Goal: Task Accomplishment & Management: Complete application form

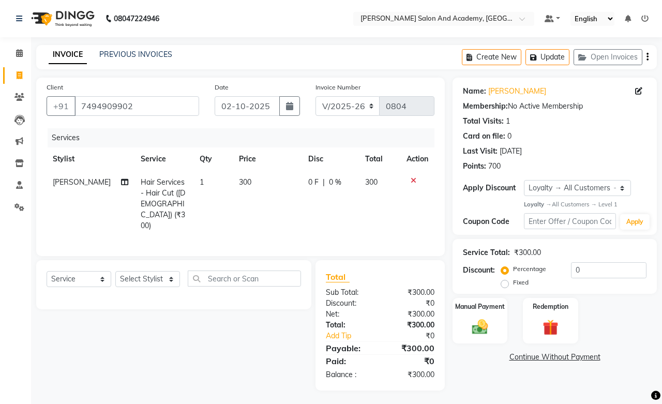
select select "6453"
select select "service"
select select "1: Object"
click at [127, 53] on link "PREVIOUS INVOICES" at bounding box center [135, 54] width 73 height 9
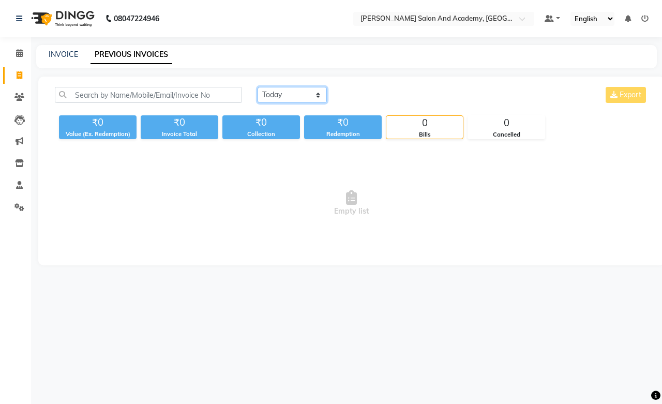
click at [290, 96] on select "[DATE] [DATE] Custom Range" at bounding box center [291, 95] width 69 height 16
select select "[DATE]"
click at [257, 87] on select "[DATE] [DATE] Custom Range" at bounding box center [291, 95] width 69 height 16
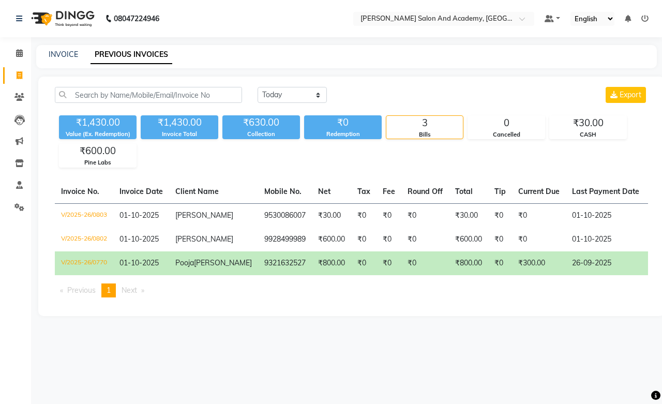
click at [194, 267] on span "[PERSON_NAME]" at bounding box center [223, 262] width 58 height 9
click at [60, 48] on div "INVOICE PREVIOUS INVOICES" at bounding box center [346, 56] width 620 height 23
click at [60, 57] on link "INVOICE" at bounding box center [63, 54] width 29 height 9
select select "service"
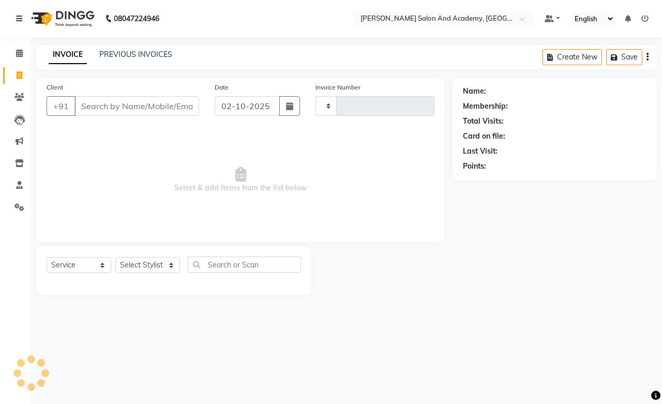
type input "0804"
select select "6453"
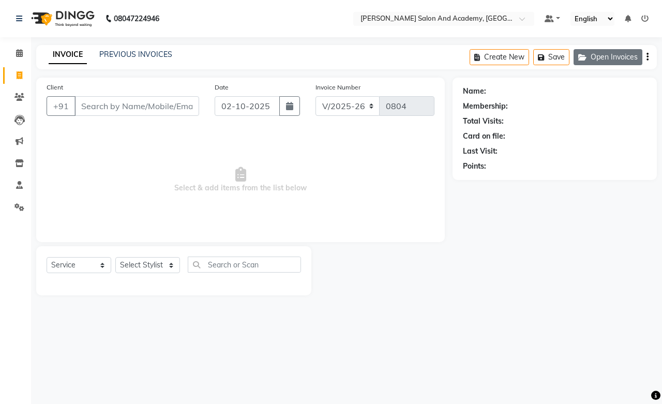
click at [602, 59] on button "Open Invoices" at bounding box center [607, 57] width 69 height 16
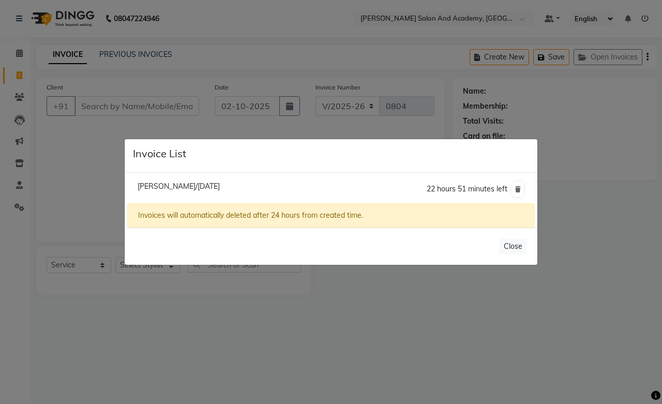
click at [177, 184] on span "[PERSON_NAME]/[DATE]" at bounding box center [178, 185] width 82 height 9
type input "7494909902"
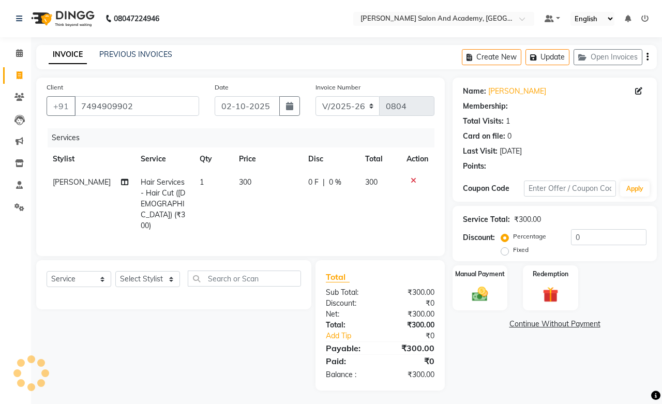
select select "1: Object"
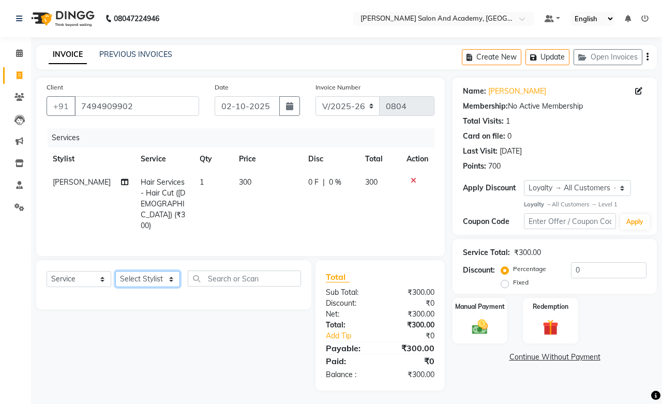
click at [151, 271] on select "Select Stylist [PERSON_NAME] [PERSON_NAME] [PERSON_NAME] [PERSON_NAME] [PERSON_…" at bounding box center [147, 279] width 65 height 16
select select "91086"
click at [115, 271] on select "Select Stylist [PERSON_NAME] [PERSON_NAME] [PERSON_NAME] [PERSON_NAME] [PERSON_…" at bounding box center [147, 279] width 65 height 16
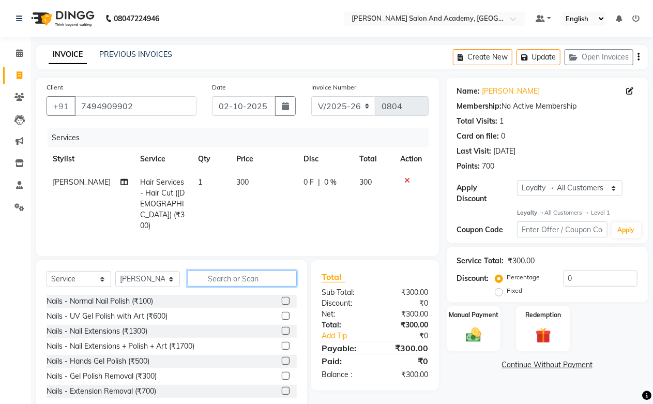
click at [209, 270] on input "text" at bounding box center [242, 278] width 109 height 16
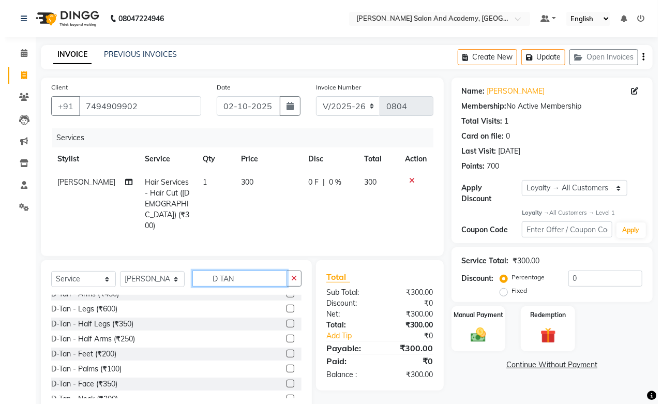
scroll to position [57, 0]
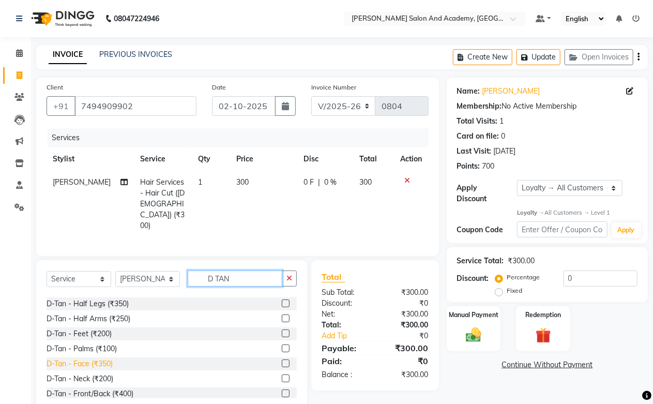
type input "D TAN"
click at [90, 358] on div "D-Tan - Face (₹350)" at bounding box center [80, 363] width 66 height 11
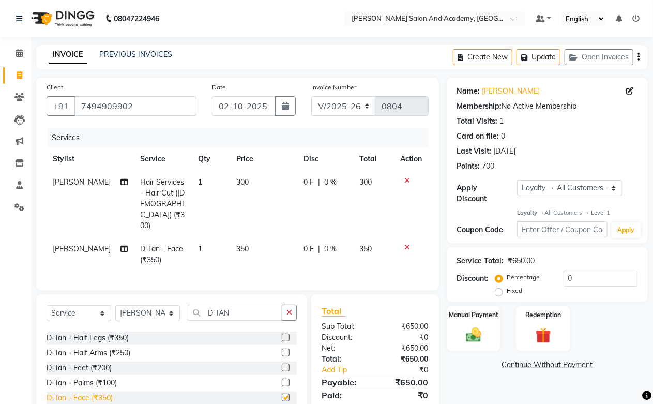
checkbox input "false"
click at [542, 60] on button "Update" at bounding box center [538, 57] width 44 height 16
click at [538, 60] on button "Update" at bounding box center [538, 57] width 44 height 16
click at [572, 58] on icon "button" at bounding box center [575, 57] width 12 height 7
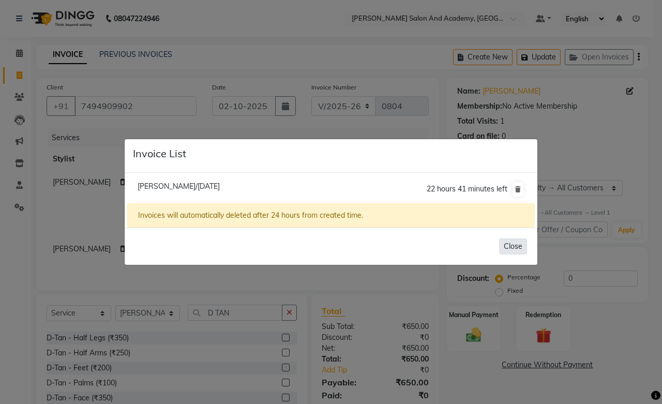
click at [509, 243] on button "Close" at bounding box center [513, 246] width 28 height 16
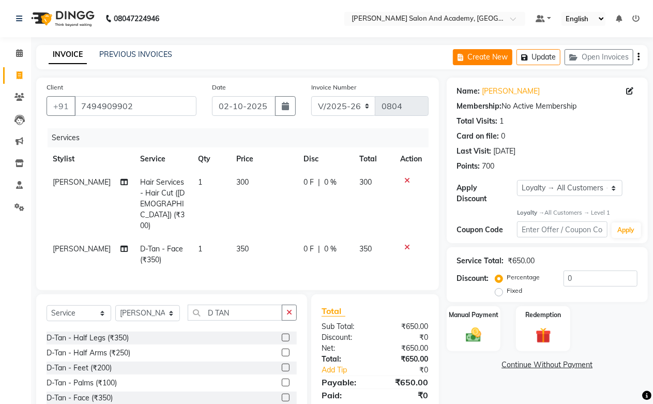
click at [465, 55] on icon "button" at bounding box center [462, 57] width 10 height 7
select select "service"
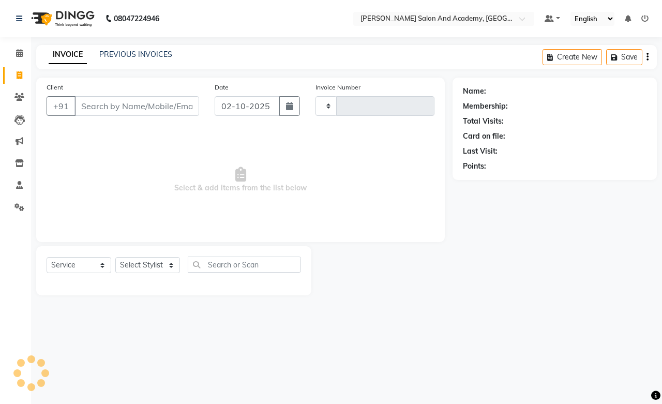
type input "0804"
select select "6453"
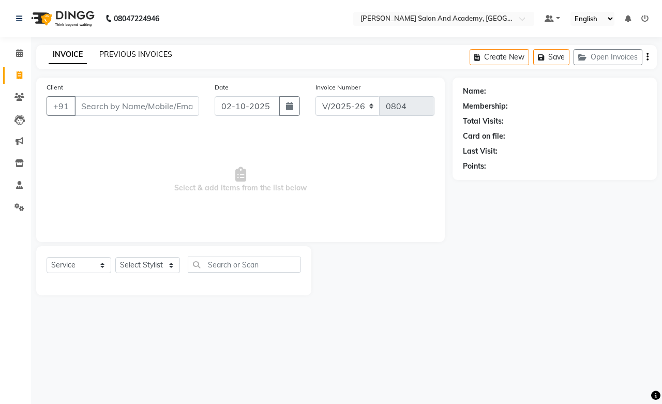
click at [143, 54] on link "PREVIOUS INVOICES" at bounding box center [135, 54] width 73 height 9
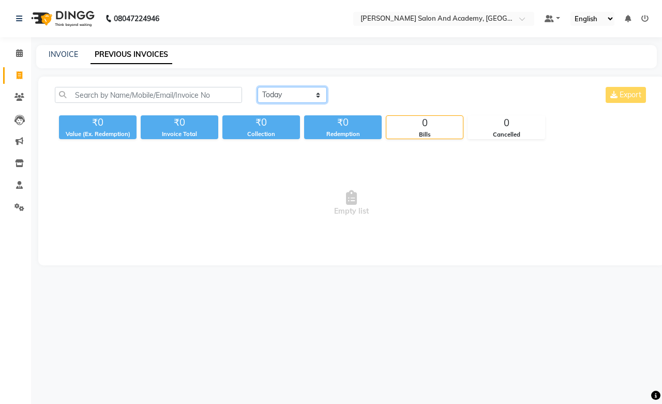
click at [267, 92] on select "[DATE] [DATE] Custom Range" at bounding box center [291, 95] width 69 height 16
select select "[DATE]"
click at [257, 87] on select "[DATE] [DATE] Custom Range" at bounding box center [291, 95] width 69 height 16
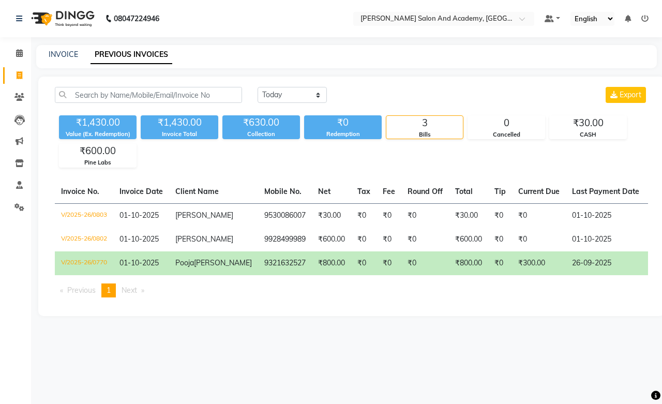
click at [194, 267] on span "[PERSON_NAME]" at bounding box center [223, 262] width 58 height 9
click at [64, 54] on link "INVOICE" at bounding box center [63, 54] width 29 height 9
select select "6453"
select select "service"
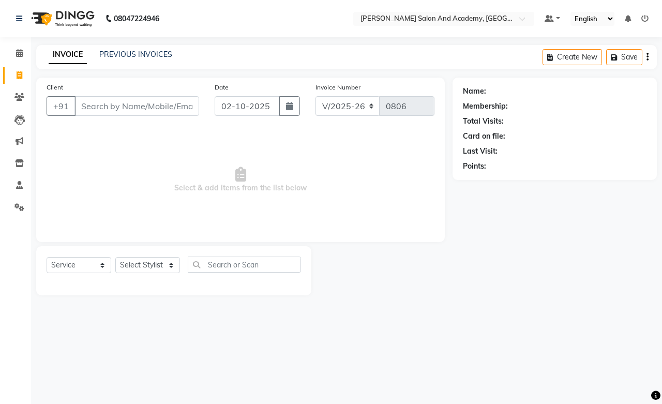
click at [158, 106] on input "Client" at bounding box center [136, 106] width 125 height 20
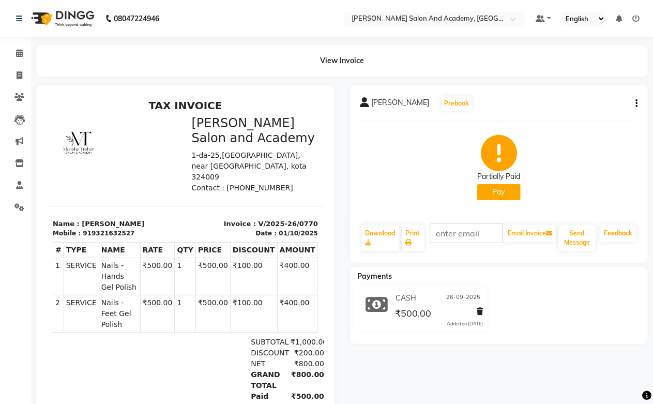
click at [637, 103] on icon "button" at bounding box center [636, 103] width 2 height 1
click at [565, 101] on div "Edit Item Staff" at bounding box center [584, 103] width 71 height 13
select select
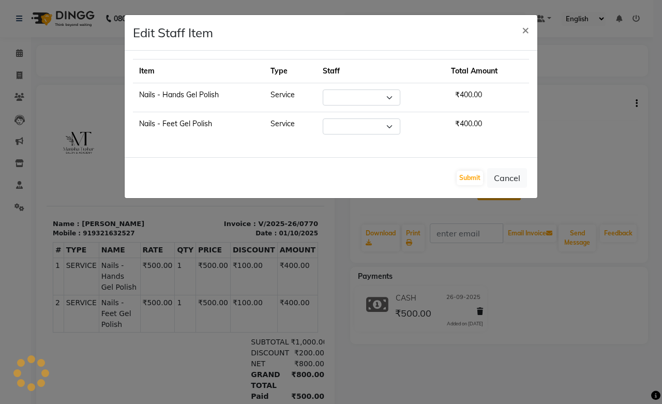
select select "49047"
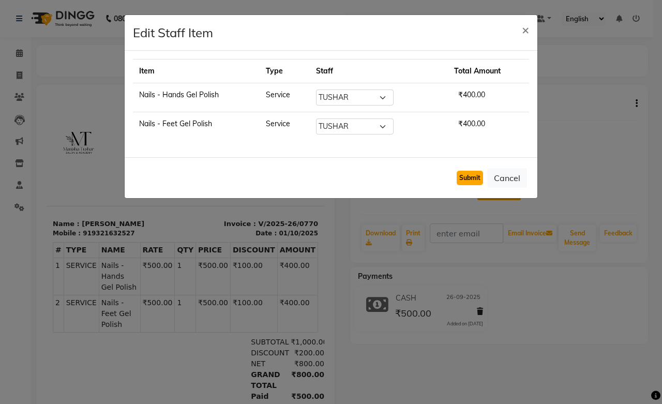
click at [474, 178] on button "Submit" at bounding box center [469, 178] width 26 height 14
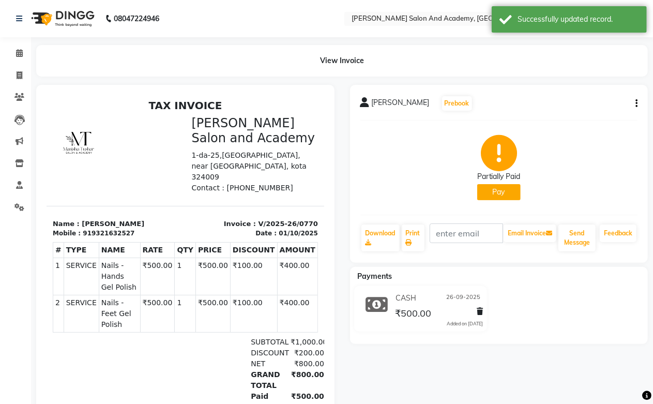
click at [635, 104] on icon "button" at bounding box center [636, 103] width 2 height 1
click at [564, 105] on div "Edit Item Staff" at bounding box center [584, 103] width 71 height 13
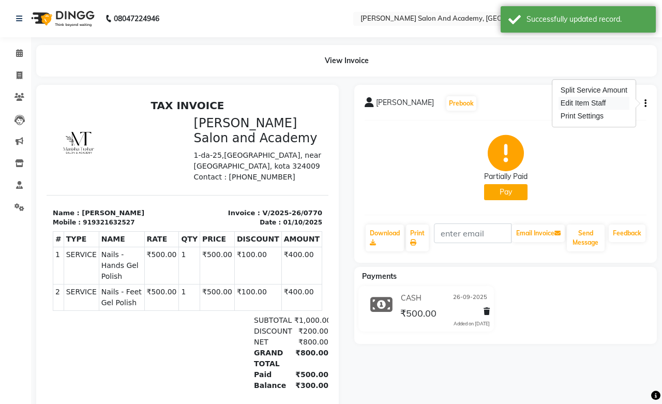
select select "49047"
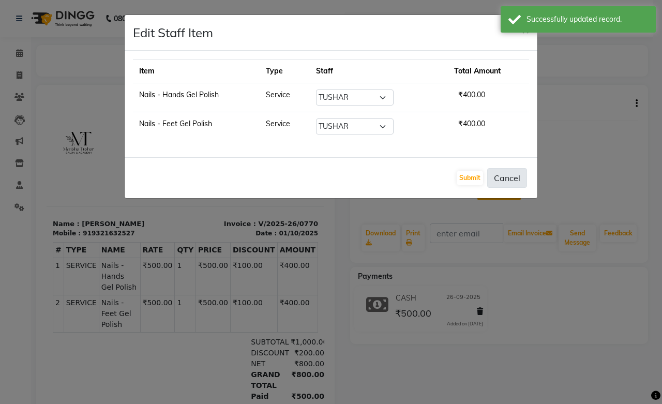
click at [503, 181] on button "Cancel" at bounding box center [507, 178] width 40 height 20
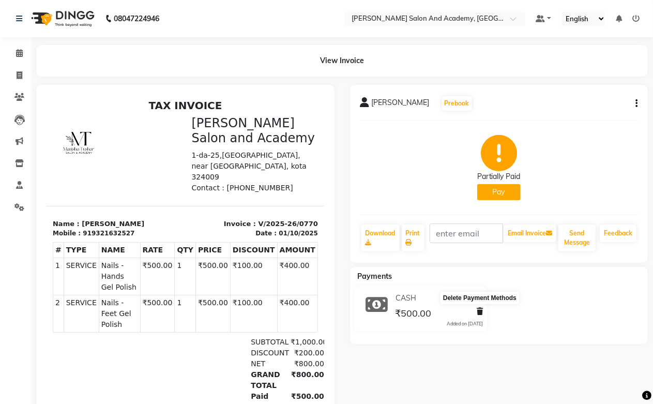
click at [478, 311] on icon at bounding box center [480, 311] width 6 height 7
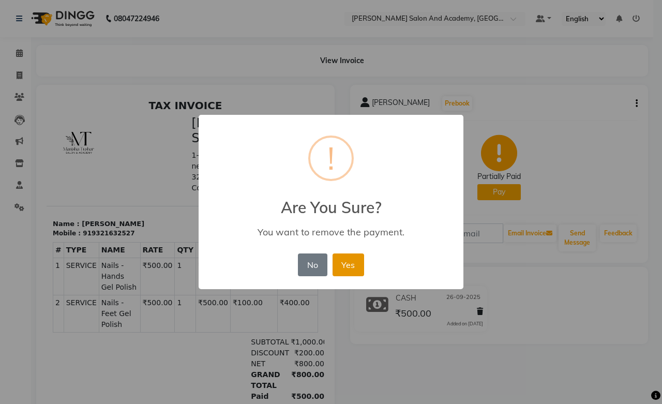
click at [350, 264] on button "Yes" at bounding box center [348, 264] width 32 height 23
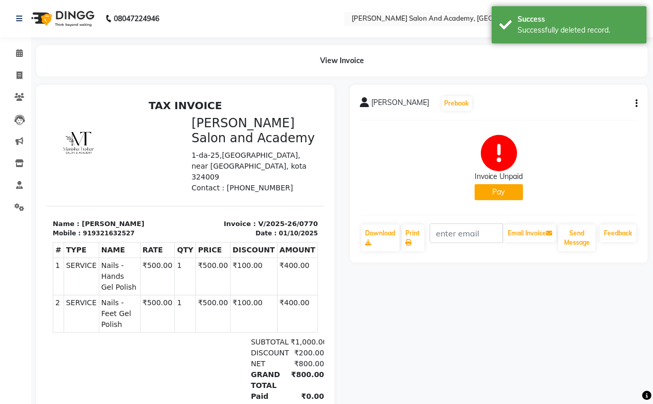
click at [634, 104] on button "button" at bounding box center [634, 103] width 6 height 11
click at [575, 112] on div "Edit Invoice" at bounding box center [584, 116] width 71 height 13
select select "service"
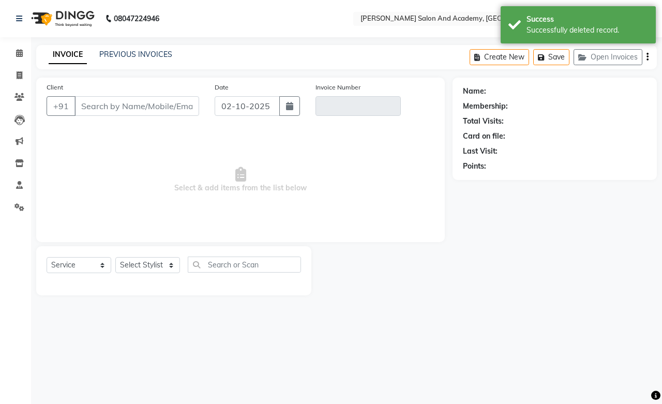
type input "9321632527"
type input "V/2025-26/0770"
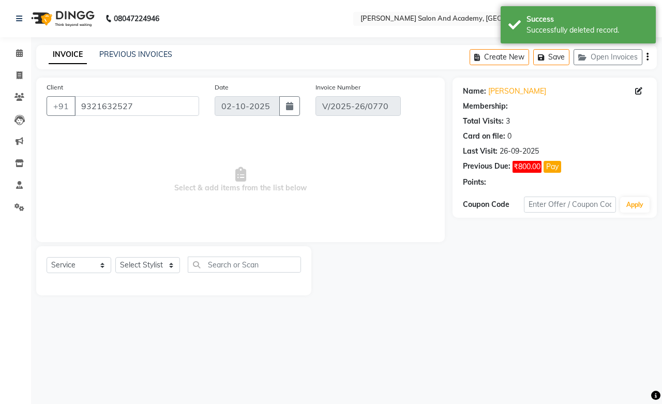
type input "01-10-2025"
select select "select"
select select "1: Object"
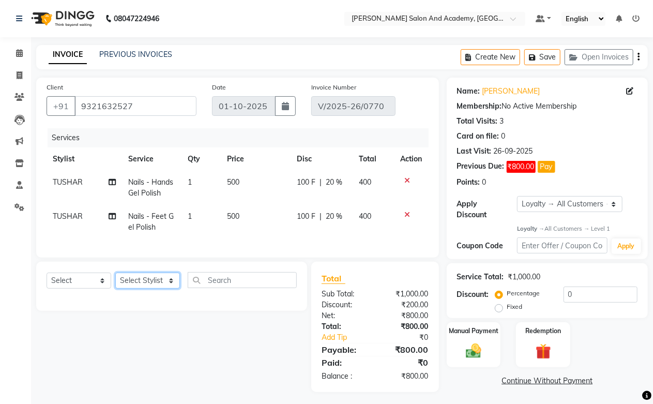
click at [141, 288] on select "Select Stylist [PERSON_NAME] [PERSON_NAME] [PERSON_NAME] [PERSON_NAME] [PERSON_…" at bounding box center [147, 280] width 65 height 16
select select "49047"
click at [115, 281] on select "Select Stylist [PERSON_NAME] [PERSON_NAME] [PERSON_NAME] [PERSON_NAME] [PERSON_…" at bounding box center [147, 280] width 65 height 16
click at [227, 283] on input "text" at bounding box center [242, 280] width 109 height 16
type input "NAIL ART"
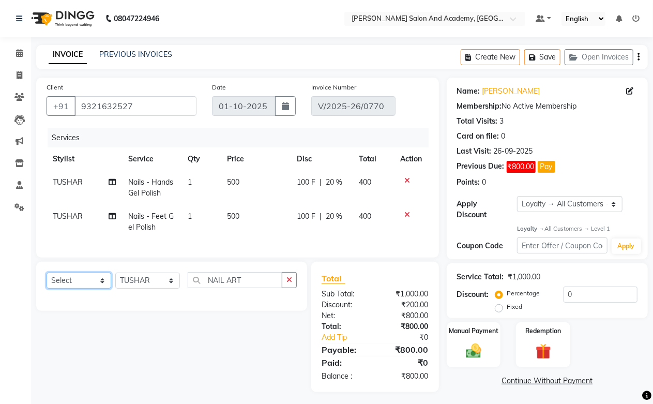
click at [72, 288] on select "Select Service Product Membership Package Voucher Prepaid Gift Card" at bounding box center [79, 280] width 65 height 16
select select "service"
click at [47, 281] on select "Select Service Product Membership Package Voucher Prepaid Gift Card" at bounding box center [79, 280] width 65 height 16
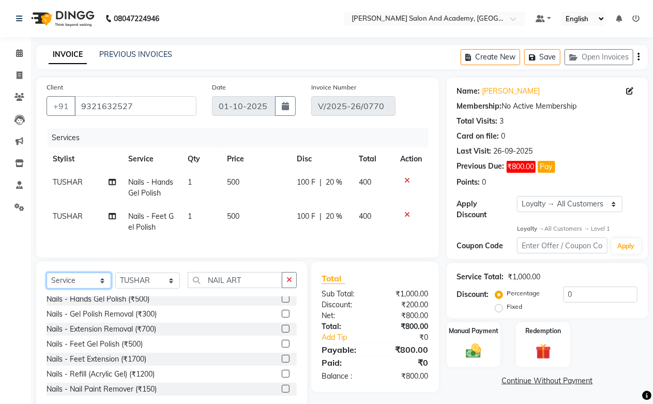
scroll to position [115, 0]
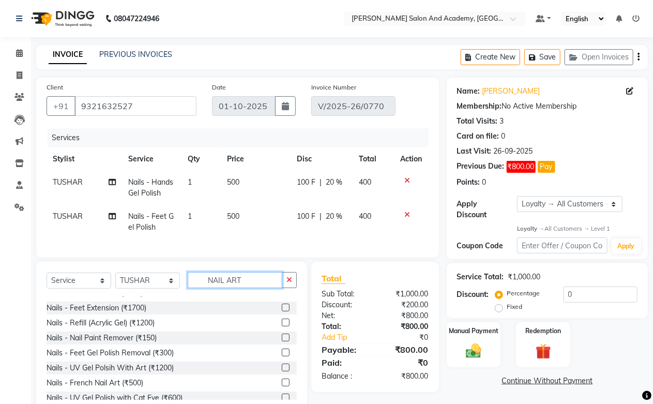
click at [251, 288] on input "NAIL ART" at bounding box center [235, 280] width 95 height 16
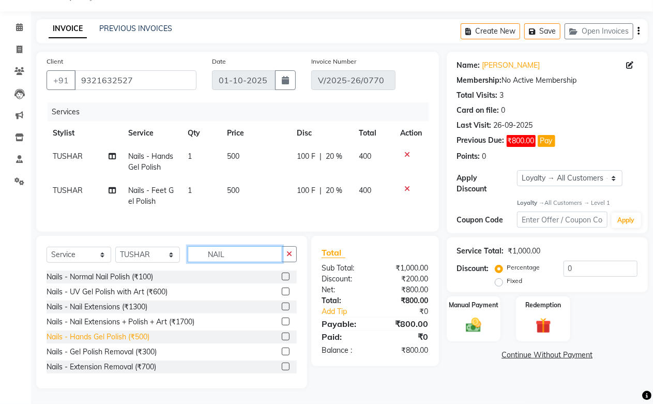
scroll to position [0, 0]
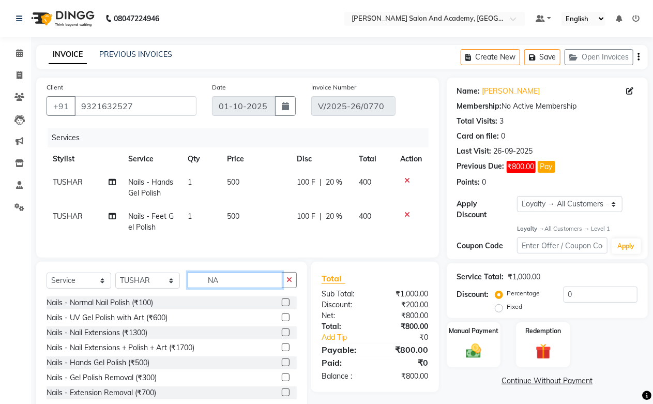
type input "N"
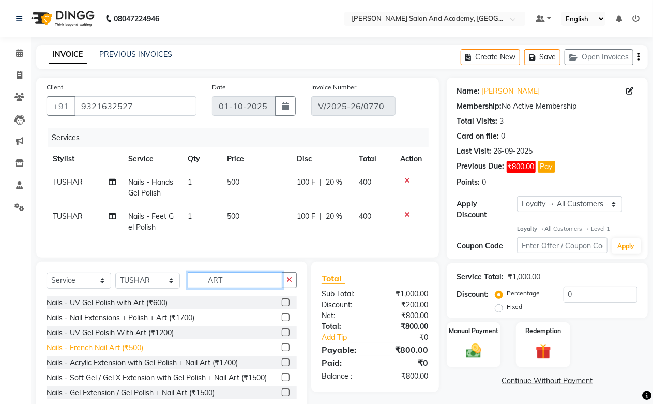
type input "ART"
click at [121, 353] on div "Nails - French Nail Art (₹500)" at bounding box center [95, 347] width 97 height 11
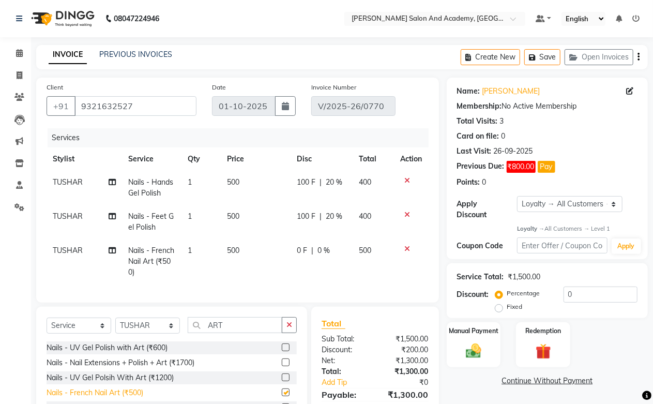
checkbox input "false"
click at [176, 260] on td "Nails - French Nail Art (₹500)" at bounding box center [151, 261] width 59 height 45
select select "49047"
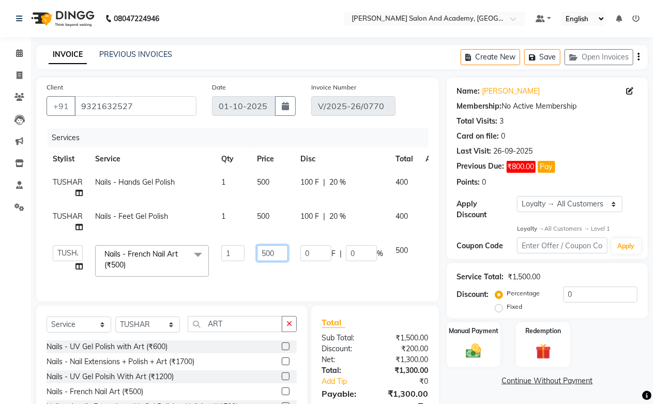
drag, startPoint x: 280, startPoint y: 251, endPoint x: 235, endPoint y: 254, distance: 45.6
click at [235, 254] on tr "[PERSON_NAME] [PERSON_NAME] [PERSON_NAME] [PERSON_NAME] [PERSON_NAME] [PERSON_N…" at bounding box center [250, 261] width 407 height 44
type input "200"
click at [331, 269] on td "0 F | 0 %" at bounding box center [341, 261] width 95 height 44
select select "49047"
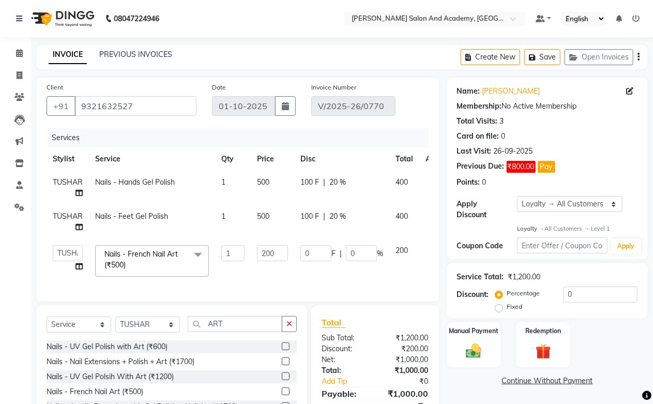
click at [547, 380] on link "Continue Without Payment" at bounding box center [547, 380] width 197 height 11
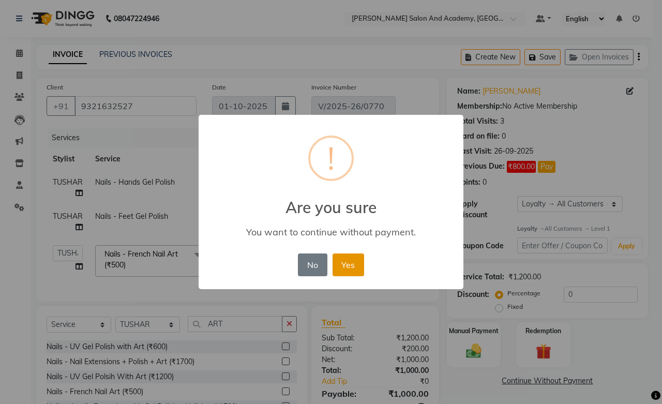
click at [355, 265] on button "Yes" at bounding box center [348, 264] width 32 height 23
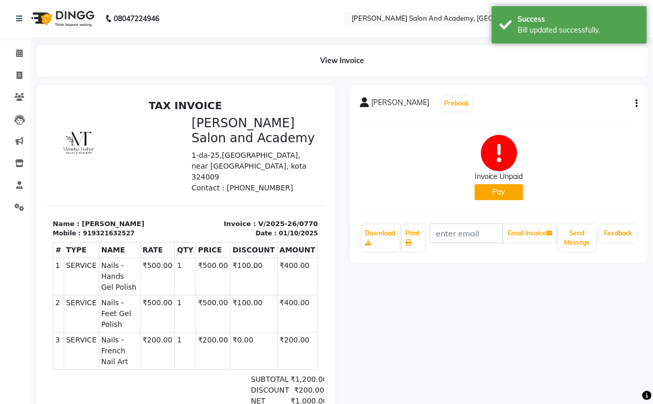
click at [502, 191] on button "Pay" at bounding box center [498, 192] width 49 height 16
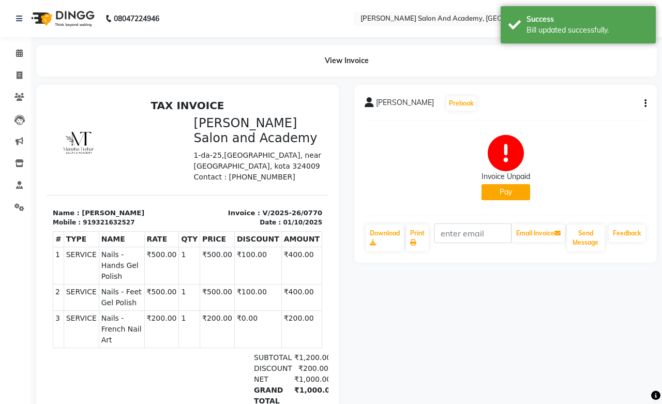
select select "1"
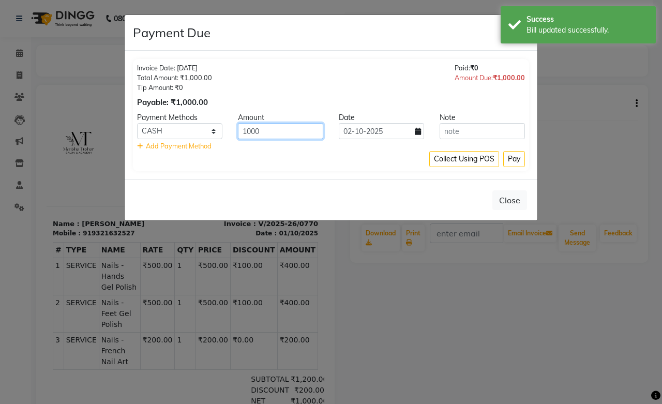
click at [277, 135] on input "1000" at bounding box center [280, 131] width 85 height 16
type input "1"
type input "500"
click at [419, 140] on div "Payment Methods Amount Date Note Pine Labs CASH PhonePe CARD UPI ONLINE 500 [DA…" at bounding box center [331, 131] width 388 height 39
click at [416, 130] on icon at bounding box center [417, 131] width 6 height 7
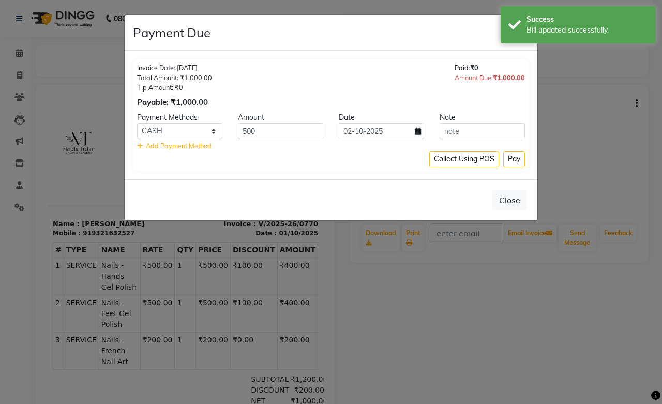
select select "10"
select select "2025"
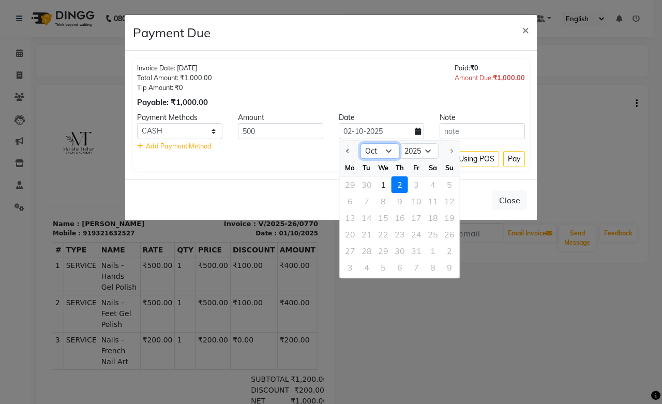
click at [384, 152] on select "Jan Feb Mar Apr May Jun [DATE] Aug Sep Oct" at bounding box center [379, 151] width 39 height 16
select select "9"
click at [360, 143] on select "Jan Feb Mar Apr May Jun [DATE] Aug Sep Oct" at bounding box center [379, 151] width 39 height 16
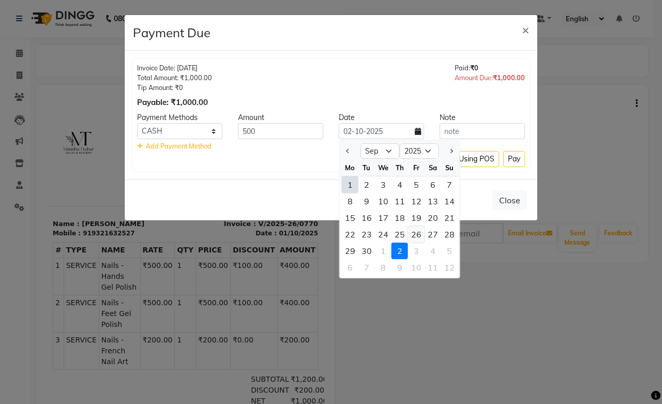
click at [415, 234] on div "26" at bounding box center [416, 234] width 17 height 17
type input "26-09-2025"
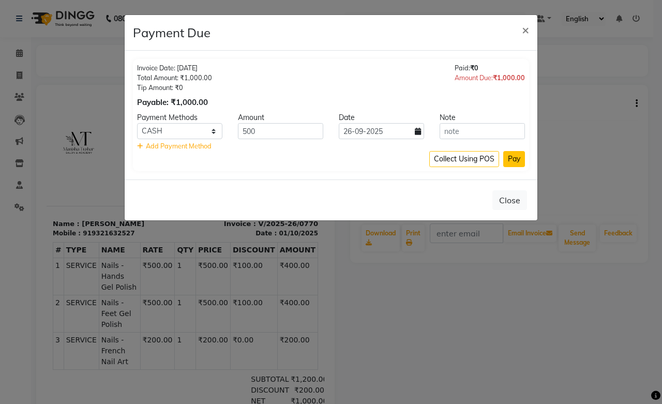
click at [513, 162] on button "Pay" at bounding box center [514, 159] width 22 height 16
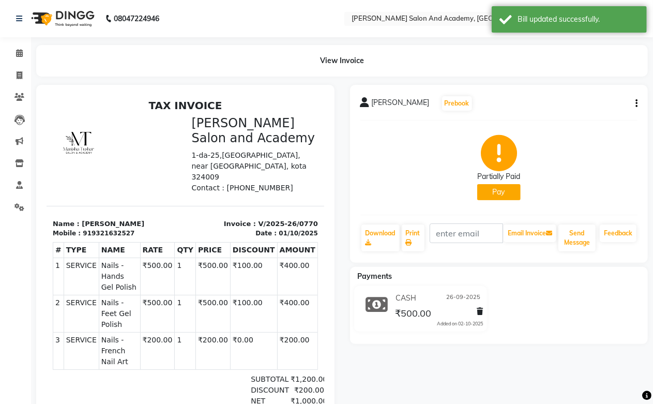
click at [498, 195] on button "Pay" at bounding box center [498, 192] width 43 height 16
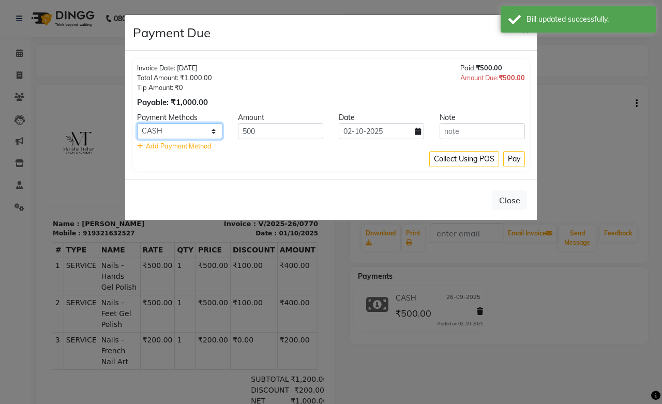
click at [192, 129] on select "Pine Labs CASH PhonePe CARD UPI ONLINE" at bounding box center [179, 131] width 85 height 16
select select "113"
click at [137, 123] on select "Pine Labs CASH PhonePe CARD UPI ONLINE" at bounding box center [179, 131] width 85 height 16
click at [417, 134] on icon at bounding box center [417, 131] width 6 height 7
select select "10"
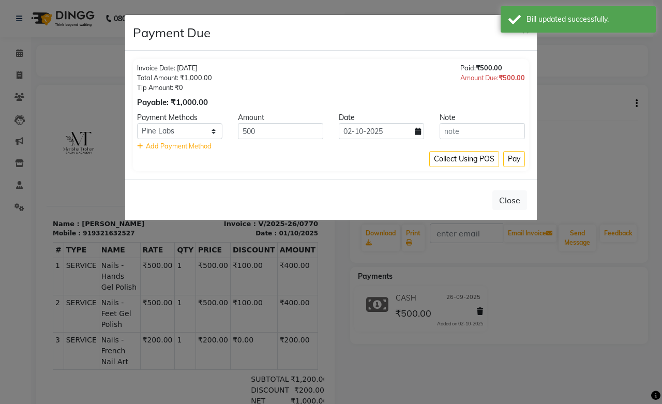
select select "2025"
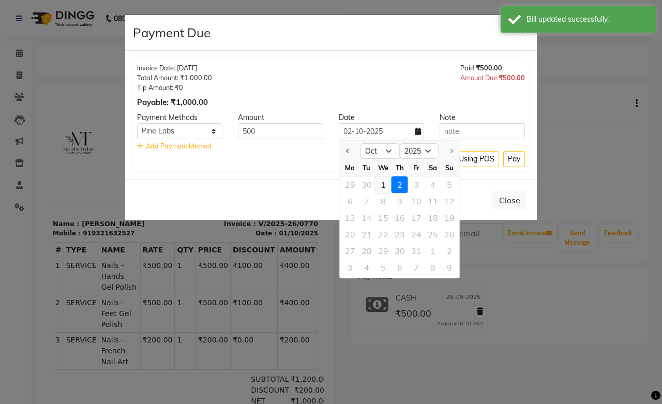
click at [386, 179] on div "1" at bounding box center [383, 184] width 17 height 17
type input "01-10-2025"
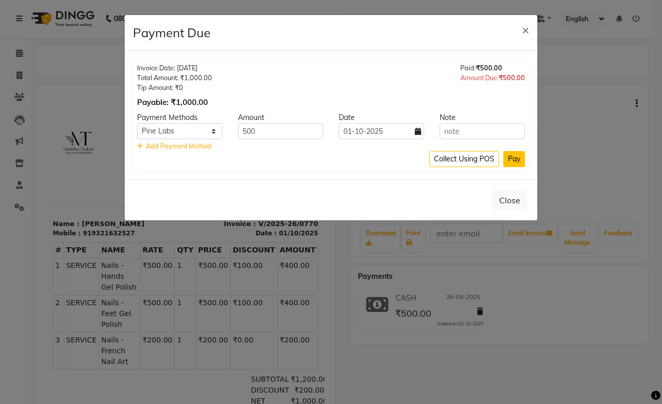
click at [505, 161] on button "Pay" at bounding box center [514, 159] width 22 height 16
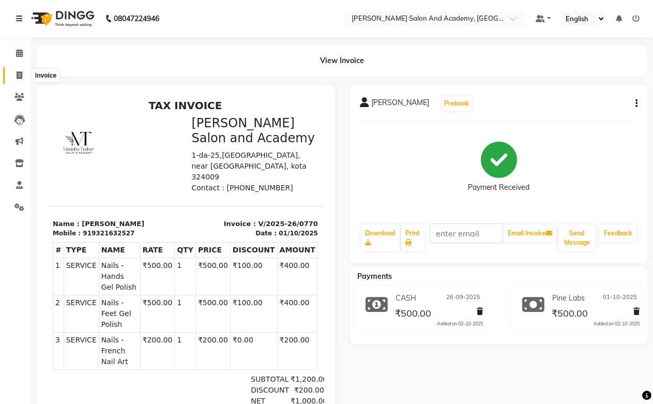
click at [13, 76] on span at bounding box center [19, 76] width 18 height 12
select select "service"
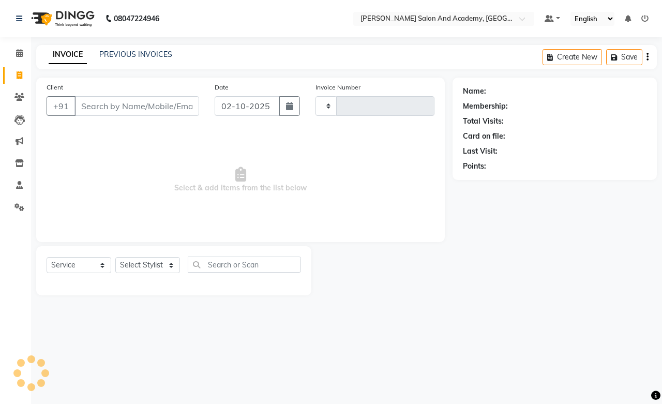
type input "0804"
select select "6453"
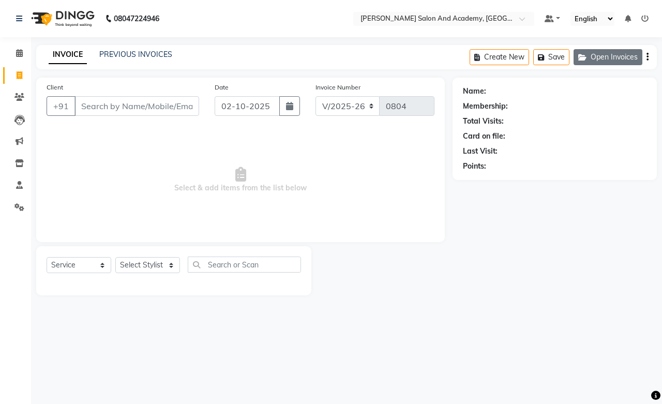
click at [612, 53] on button "Open Invoices" at bounding box center [607, 57] width 69 height 16
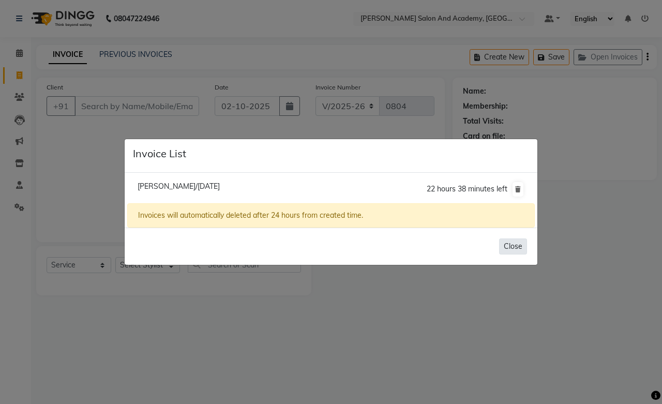
click at [510, 243] on button "Close" at bounding box center [513, 246] width 28 height 16
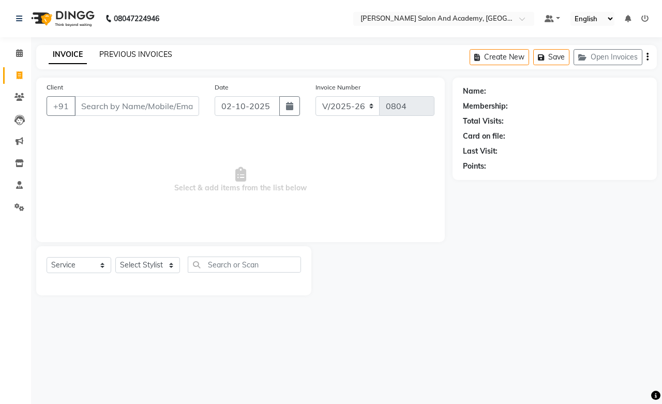
click at [142, 52] on link "PREVIOUS INVOICES" at bounding box center [135, 54] width 73 height 9
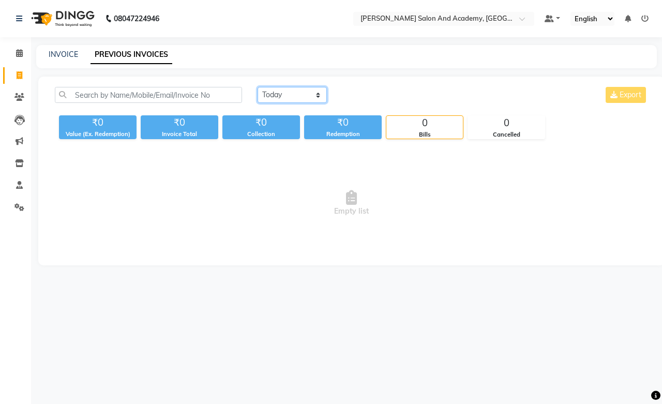
click at [264, 94] on select "[DATE] [DATE] Custom Range" at bounding box center [291, 95] width 69 height 16
select select "[DATE]"
click at [257, 87] on select "[DATE] [DATE] Custom Range" at bounding box center [291, 95] width 69 height 16
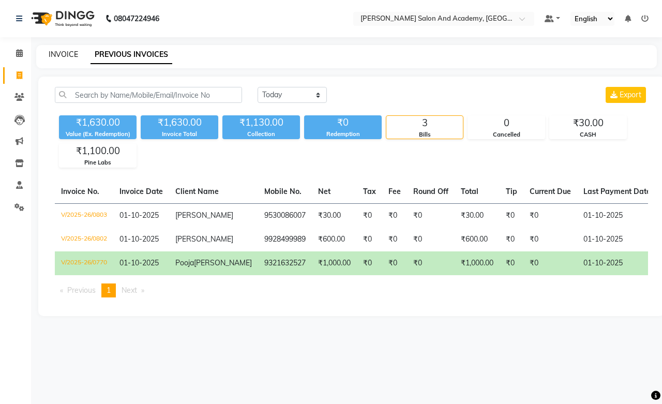
click at [52, 54] on link "INVOICE" at bounding box center [63, 54] width 29 height 9
select select "service"
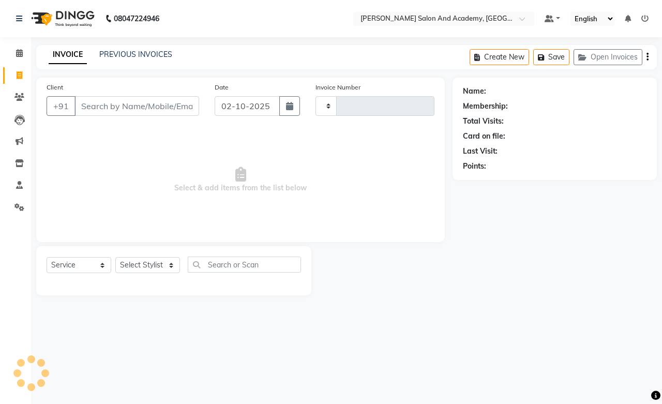
type input "0804"
select select "6453"
click at [148, 104] on input "Client" at bounding box center [136, 106] width 125 height 20
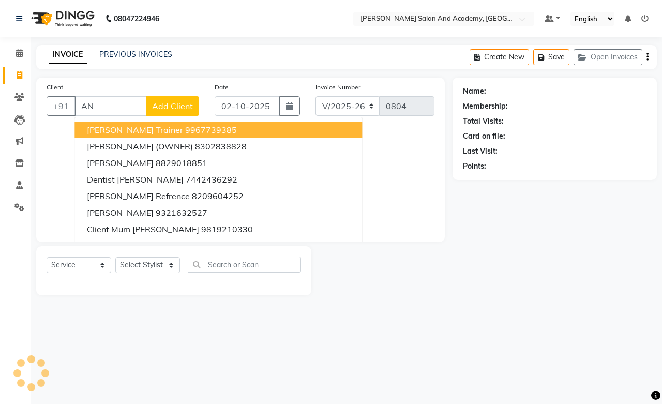
type input "A"
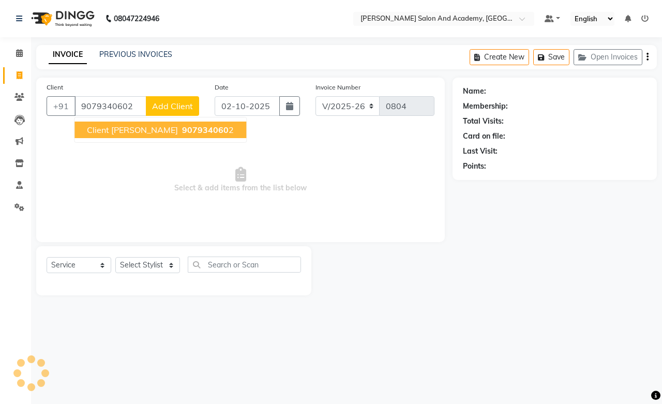
type input "9079340602"
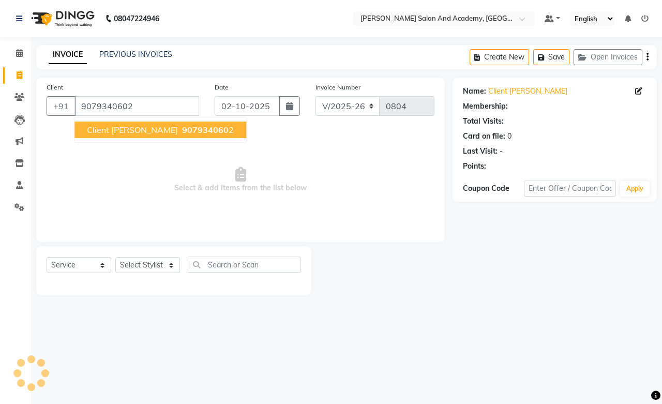
select select "1: Object"
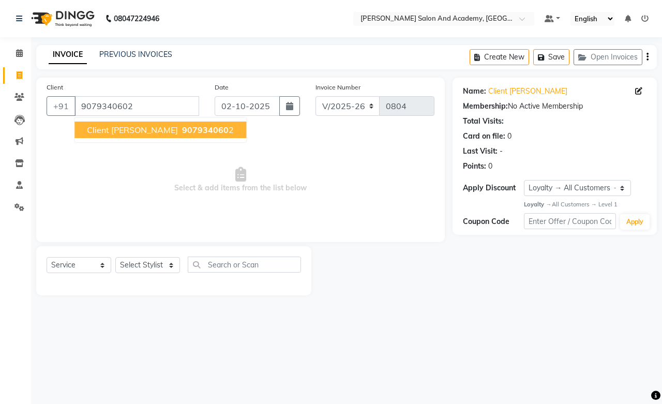
click at [119, 128] on span "Client [PERSON_NAME]" at bounding box center [132, 130] width 91 height 10
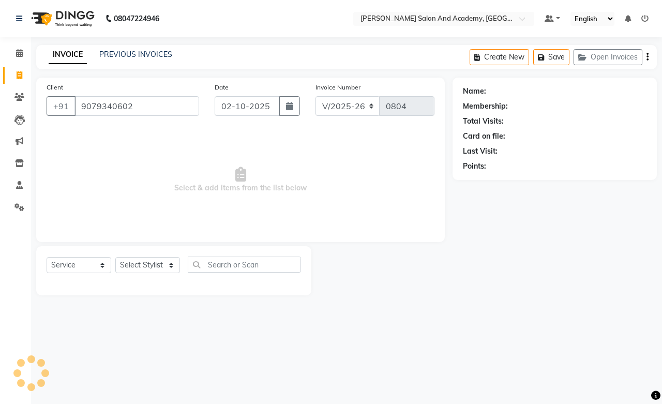
select select "1: Object"
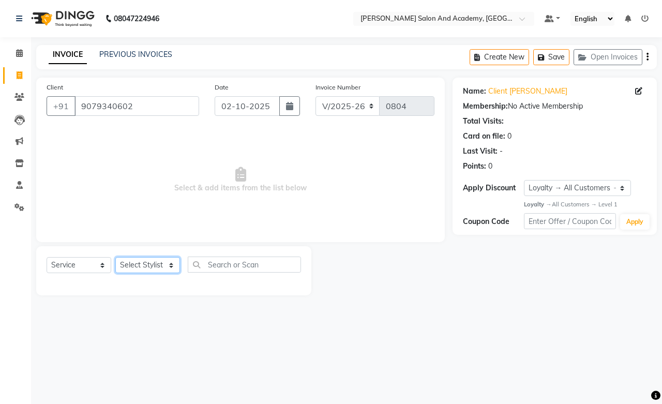
click at [140, 268] on select "Select Stylist [PERSON_NAME] [PERSON_NAME] [PERSON_NAME] [PERSON_NAME] [PERSON_…" at bounding box center [147, 265] width 65 height 16
select select "49047"
click at [115, 257] on select "Select Stylist [PERSON_NAME] [PERSON_NAME] [PERSON_NAME] [PERSON_NAME] [PERSON_…" at bounding box center [147, 265] width 65 height 16
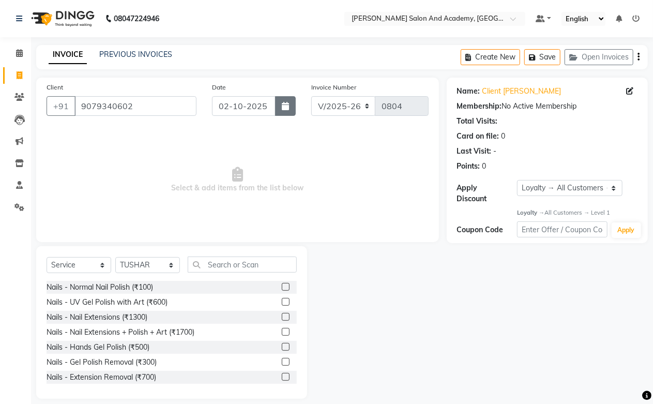
click at [291, 103] on button "button" at bounding box center [285, 106] width 21 height 20
select select "10"
select select "2025"
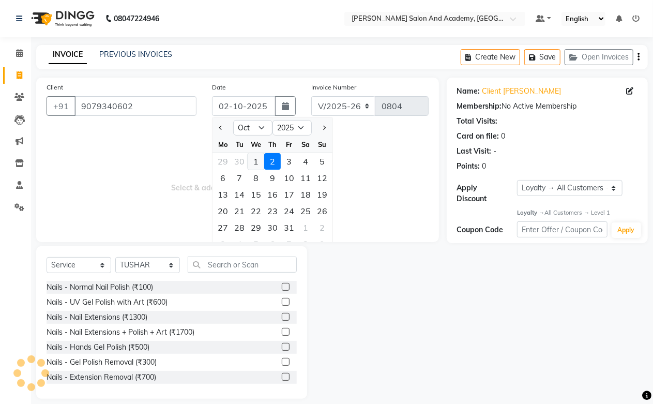
click at [255, 159] on div "1" at bounding box center [256, 161] width 17 height 17
type input "01-10-2025"
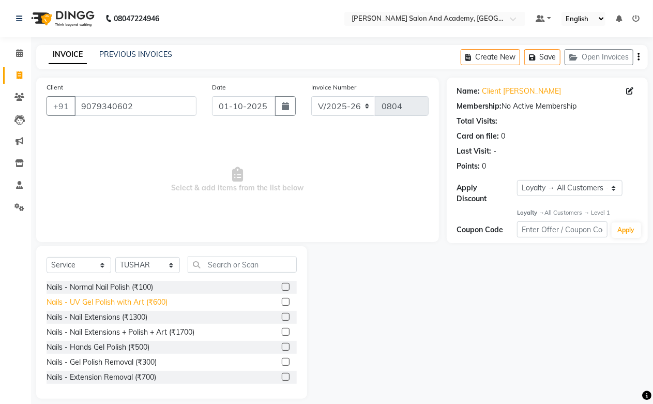
click at [135, 301] on div "Nails - UV Gel Polish with Art (₹600)" at bounding box center [107, 302] width 121 height 11
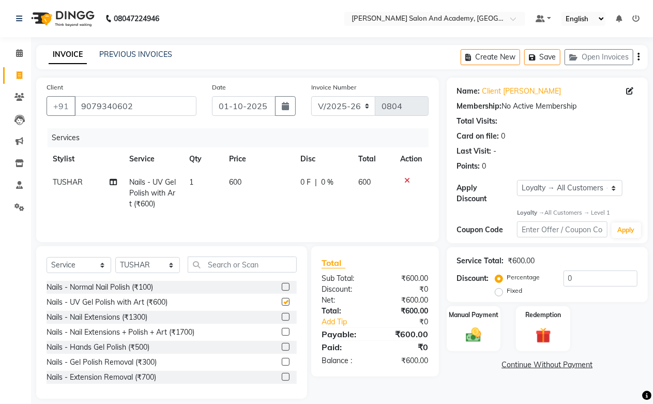
checkbox input "false"
click at [146, 349] on div "Nails - Hands Gel Polish (₹500)" at bounding box center [98, 347] width 103 height 11
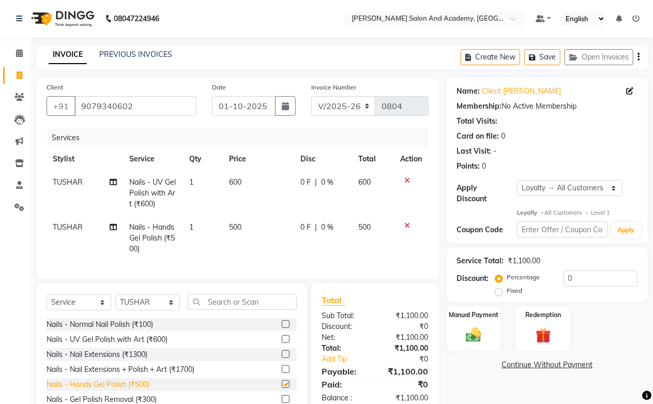
checkbox input "false"
click at [405, 178] on icon at bounding box center [408, 180] width 6 height 7
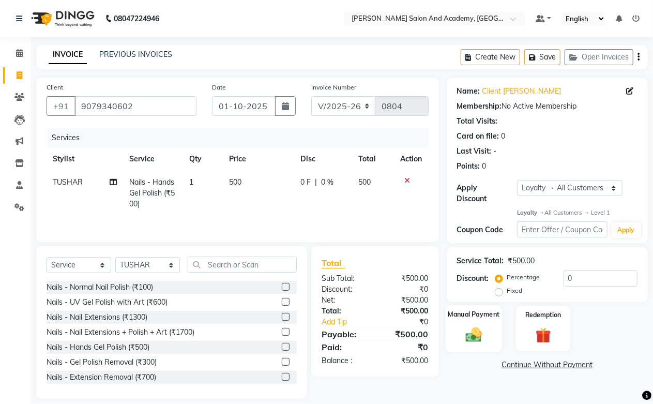
click at [481, 329] on img at bounding box center [473, 335] width 26 height 19
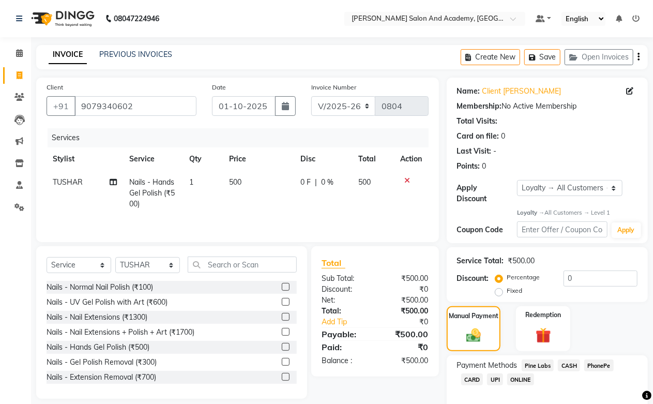
click at [539, 363] on span "Pine Labs" at bounding box center [537, 365] width 33 height 12
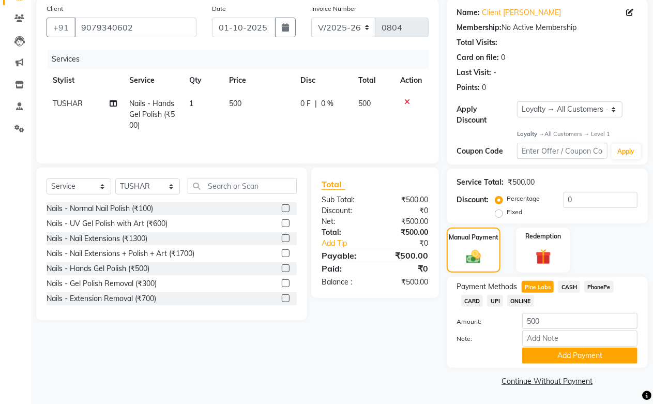
scroll to position [80, 0]
click at [564, 357] on button "Add Payment" at bounding box center [579, 355] width 115 height 16
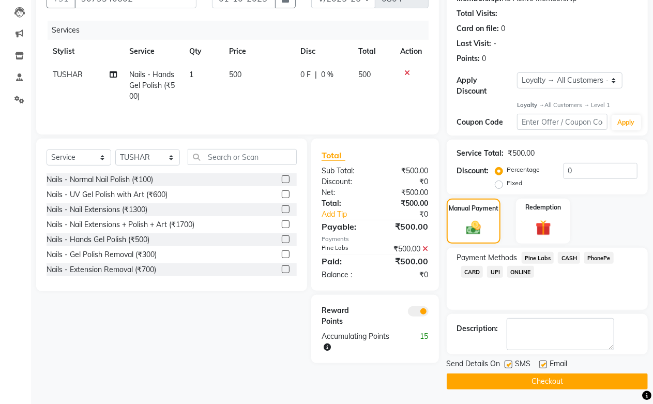
scroll to position [109, 0]
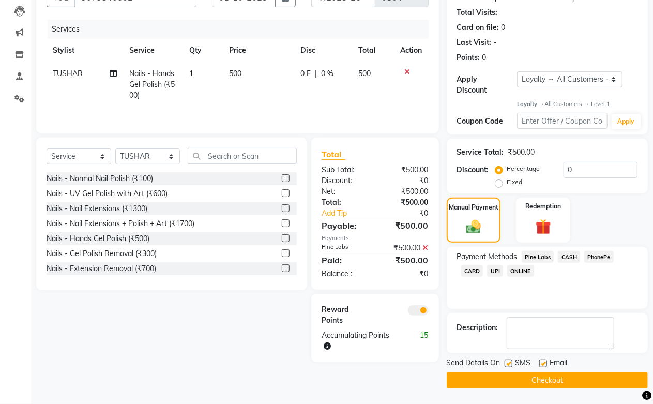
click at [541, 363] on label at bounding box center [543, 363] width 8 height 8
click at [541, 363] on input "checkbox" at bounding box center [542, 363] width 7 height 7
checkbox input "false"
click at [538, 377] on button "Checkout" at bounding box center [547, 380] width 201 height 16
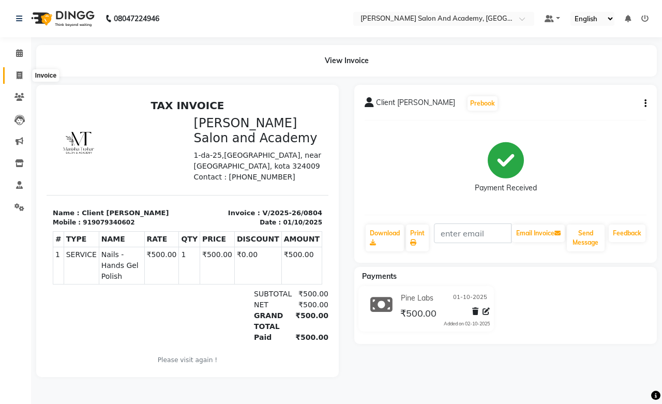
click at [17, 73] on icon at bounding box center [20, 75] width 6 height 8
select select "service"
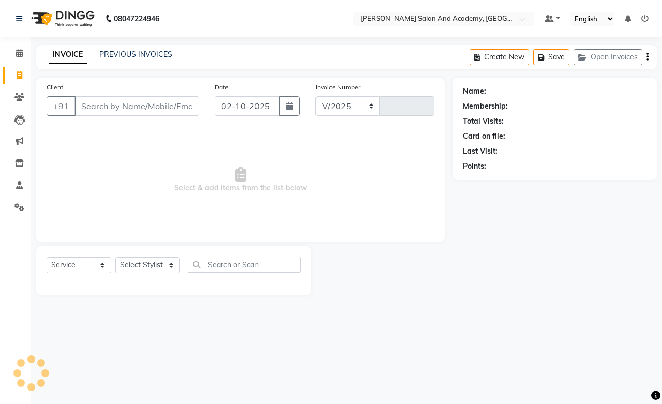
select select "6453"
type input "0805"
click at [148, 54] on link "PREVIOUS INVOICES" at bounding box center [135, 54] width 73 height 9
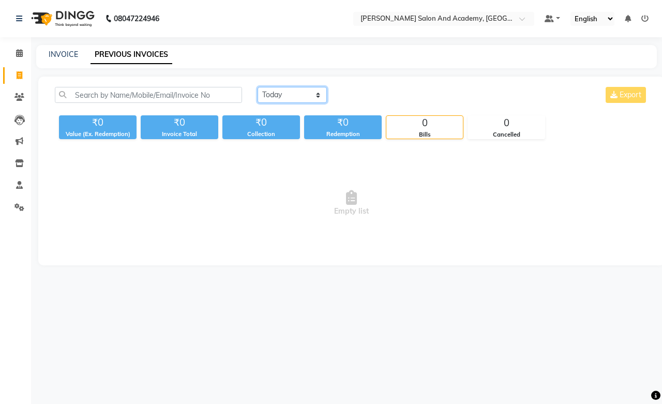
click at [270, 92] on select "[DATE] [DATE] Custom Range" at bounding box center [291, 95] width 69 height 16
select select "[DATE]"
click at [257, 87] on select "[DATE] [DATE] Custom Range" at bounding box center [291, 95] width 69 height 16
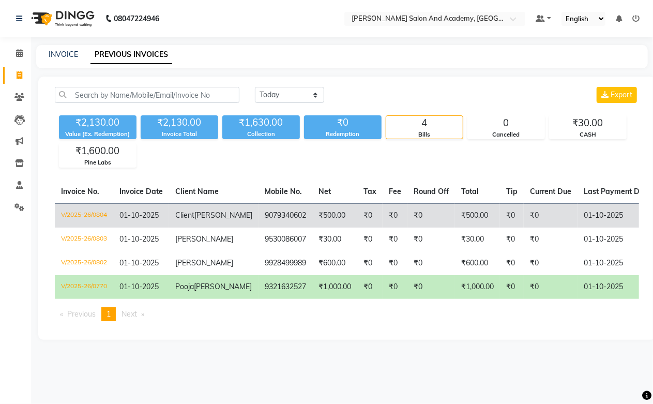
click at [201, 220] on span "[PERSON_NAME]" at bounding box center [223, 214] width 58 height 9
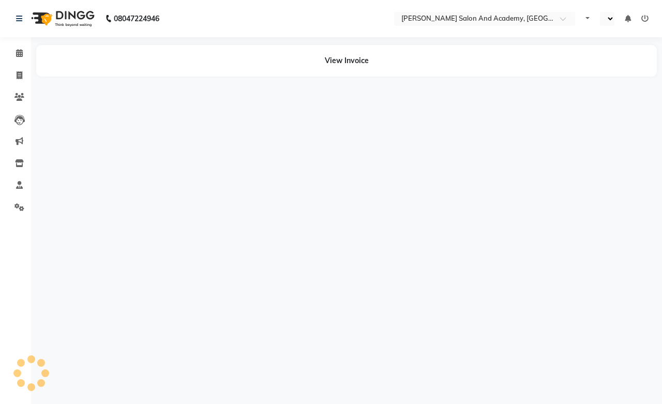
select select "en"
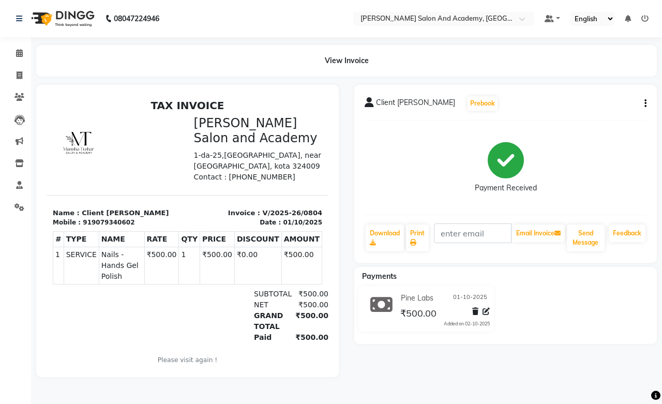
click at [641, 108] on button "button" at bounding box center [643, 103] width 6 height 11
click at [17, 96] on icon at bounding box center [19, 97] width 10 height 8
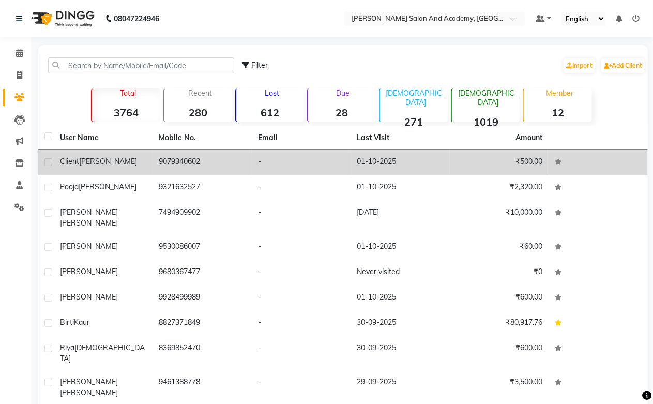
click at [127, 167] on td "Client Anisha Tahilwani" at bounding box center [103, 162] width 99 height 25
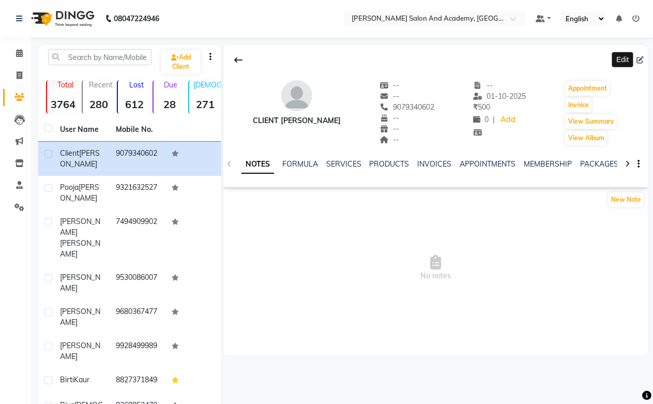
click at [638, 59] on icon at bounding box center [639, 59] width 7 height 7
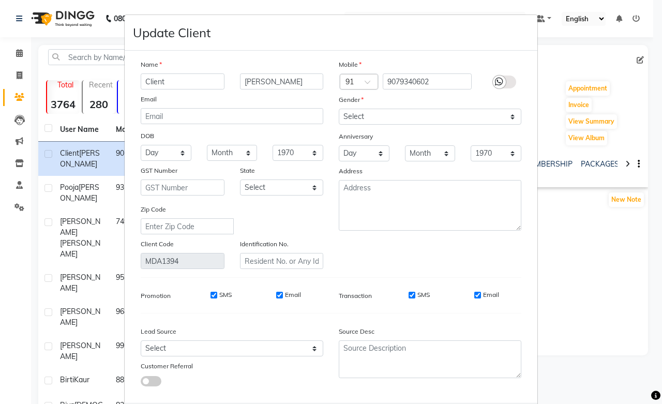
click at [187, 80] on input "Client" at bounding box center [183, 81] width 84 height 16
click at [262, 85] on input "[PERSON_NAME]" at bounding box center [282, 81] width 84 height 16
drag, startPoint x: 265, startPoint y: 80, endPoint x: 199, endPoint y: 71, distance: 66.2
click at [199, 71] on div "Name Client Anisha Tahilwani Email DOB Day 01 02 03 04 05 06 07 08 09 10 11 12 …" at bounding box center [232, 164] width 198 height 210
type input "Tahilwani"
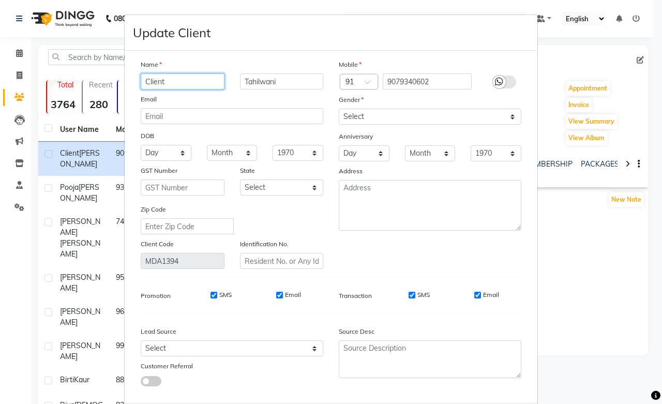
drag, startPoint x: 168, startPoint y: 83, endPoint x: 113, endPoint y: 76, distance: 56.2
click at [113, 76] on ngb-modal-window "Update Client Name Client Tahilwani Email DOB Day 01 02 03 04 05 06 07 08 09 10…" at bounding box center [331, 202] width 662 height 404
paste input "[PERSON_NAME]"
click at [143, 79] on input "[PERSON_NAME]" at bounding box center [183, 81] width 84 height 16
click at [179, 84] on input "[PERSON_NAME]" at bounding box center [183, 81] width 84 height 16
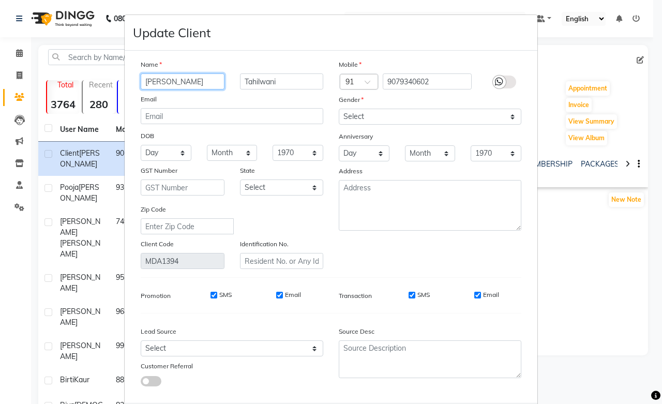
type input "[PERSON_NAME]"
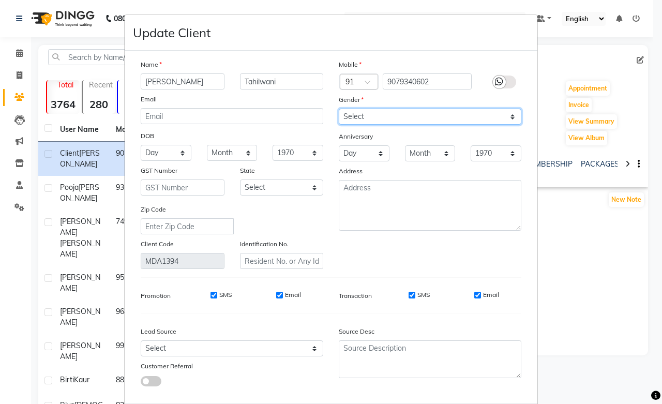
click at [360, 119] on select "Select Male Female Other Prefer Not To Say" at bounding box center [430, 117] width 182 height 16
select select "female"
click at [339, 109] on select "Select Male Female Other Prefer Not To Say" at bounding box center [430, 117] width 182 height 16
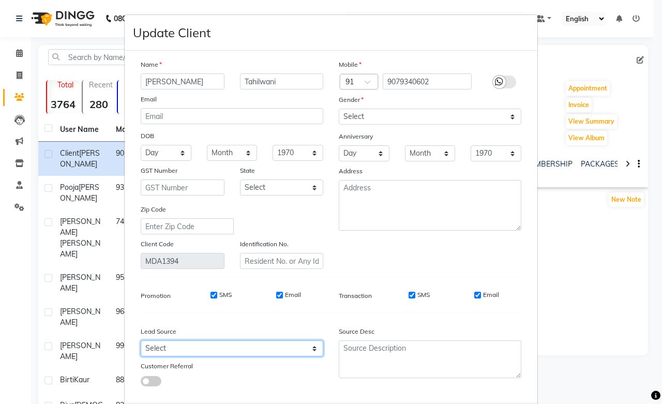
click at [173, 345] on select "Select Walk-in Referral Internet Friend Word of Mouth Advertisement Facebook Ju…" at bounding box center [232, 348] width 182 height 16
select select "46005"
click at [141, 341] on select "Select Walk-in Referral Internet Friend Word of Mouth Advertisement Facebook Ju…" at bounding box center [232, 348] width 182 height 16
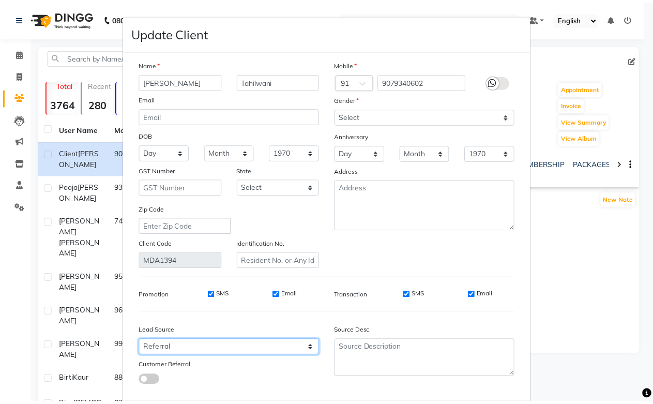
scroll to position [56, 0]
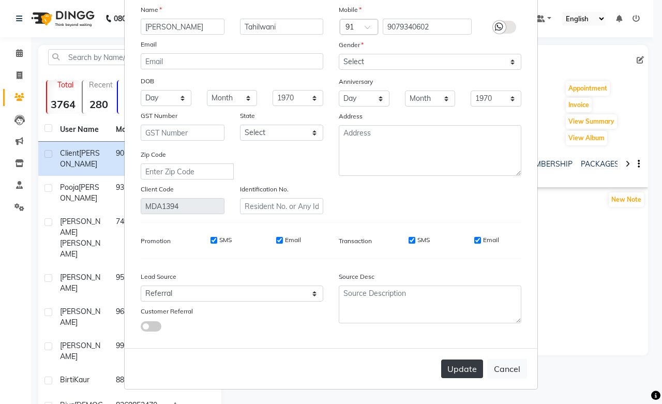
click at [455, 369] on button "Update" at bounding box center [462, 368] width 42 height 19
select select
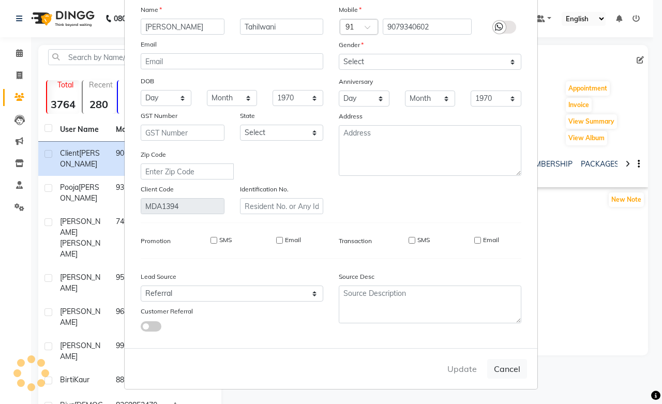
select select
checkbox input "false"
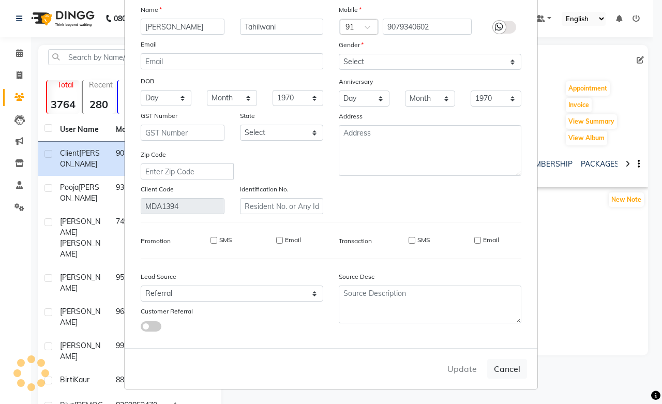
checkbox input "false"
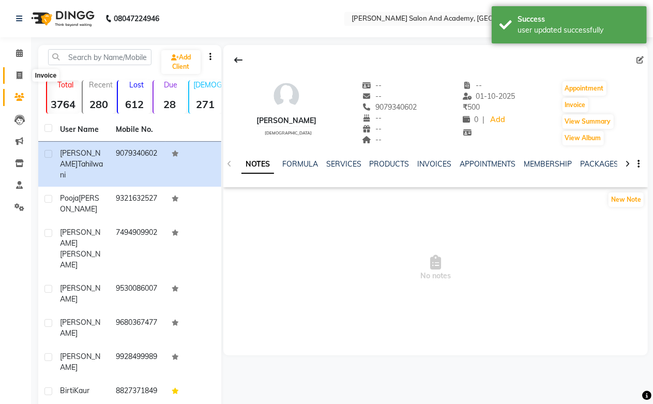
click at [17, 80] on span at bounding box center [19, 76] width 18 height 12
select select "service"
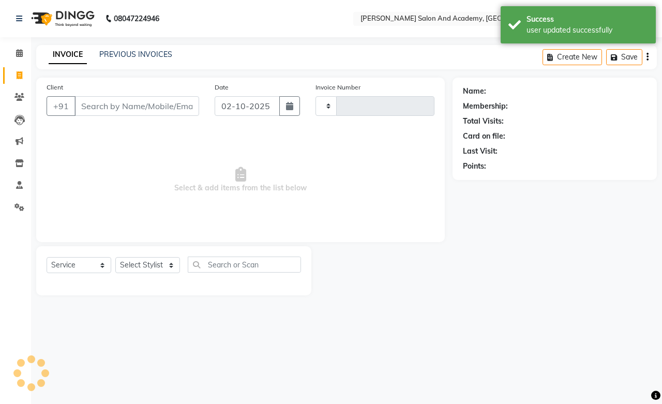
type input "0805"
select select "6453"
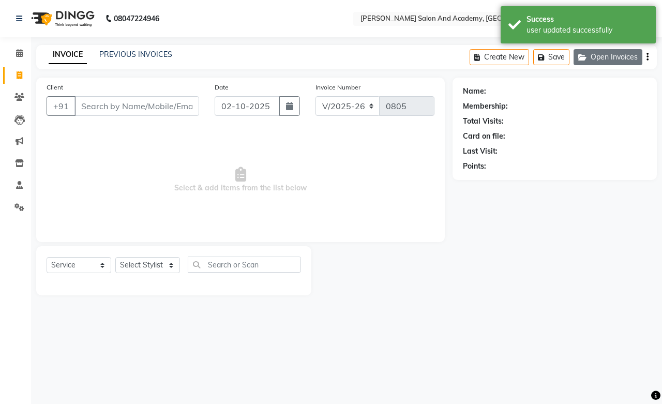
click at [614, 54] on button "Open Invoices" at bounding box center [607, 57] width 69 height 16
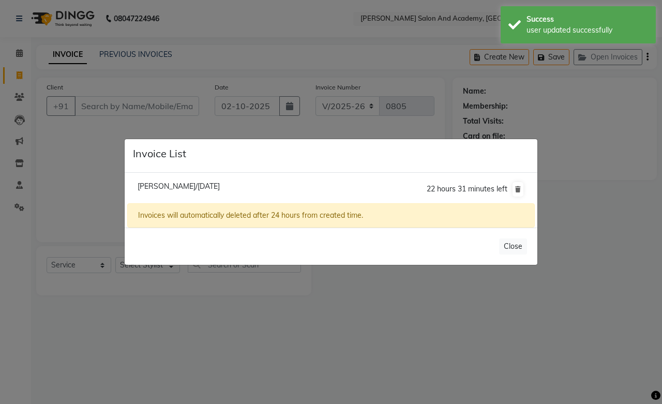
click at [220, 187] on span "[PERSON_NAME]/[DATE]" at bounding box center [178, 185] width 82 height 9
type input "7494909902"
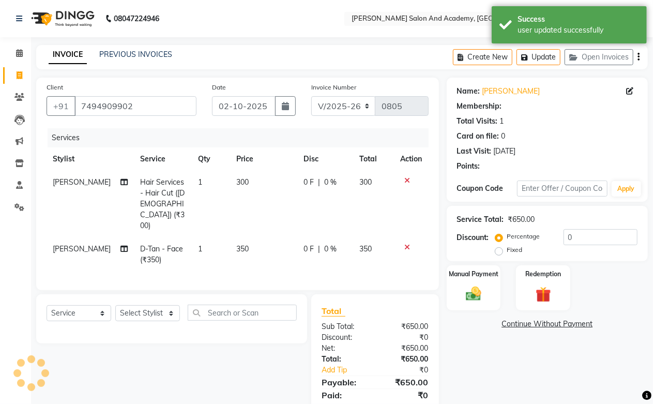
select select "1: Object"
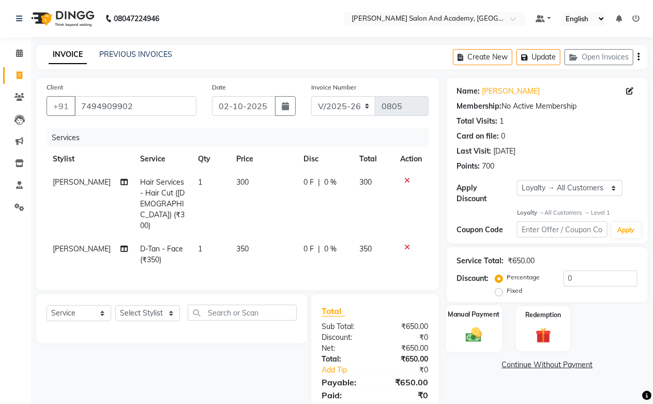
click at [472, 332] on img at bounding box center [473, 335] width 26 height 19
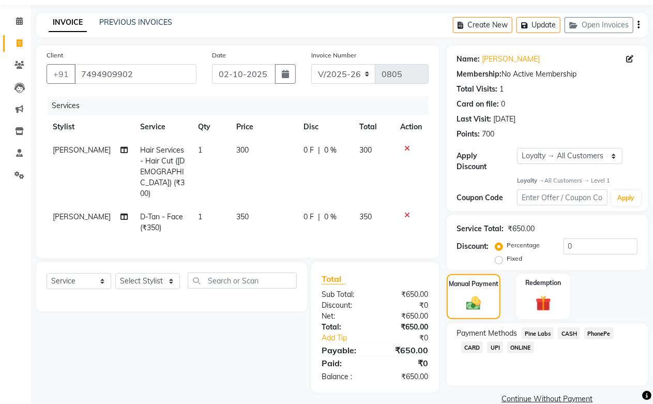
scroll to position [50, 0]
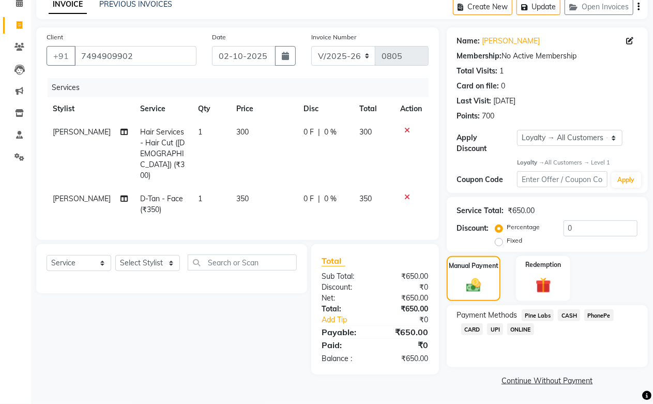
click at [543, 315] on span "Pine Labs" at bounding box center [537, 315] width 33 height 12
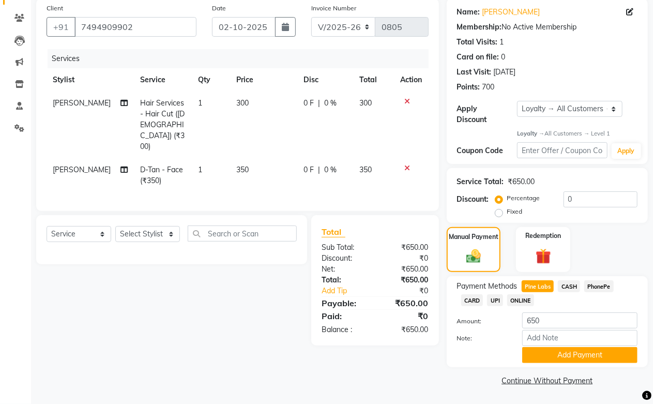
scroll to position [80, 0]
click at [556, 348] on button "Add Payment" at bounding box center [579, 355] width 115 height 16
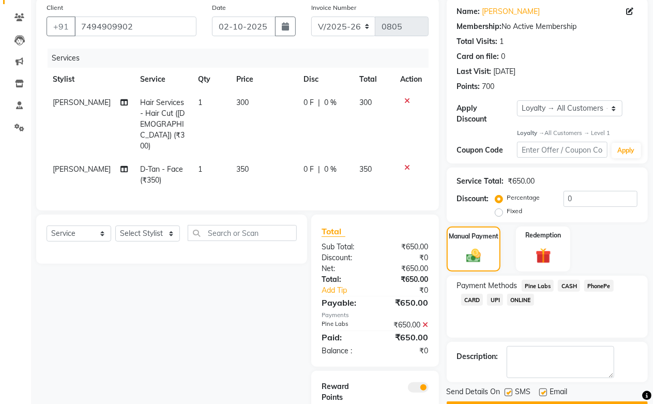
click at [543, 390] on label at bounding box center [543, 392] width 8 height 8
click at [543, 390] on input "checkbox" at bounding box center [542, 392] width 7 height 7
checkbox input "false"
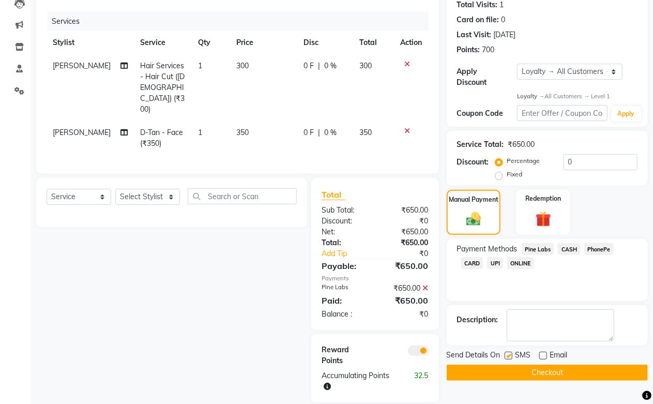
scroll to position [117, 0]
click at [558, 370] on button "Checkout" at bounding box center [547, 372] width 201 height 16
